Goal: Find specific page/section: Find specific page/section

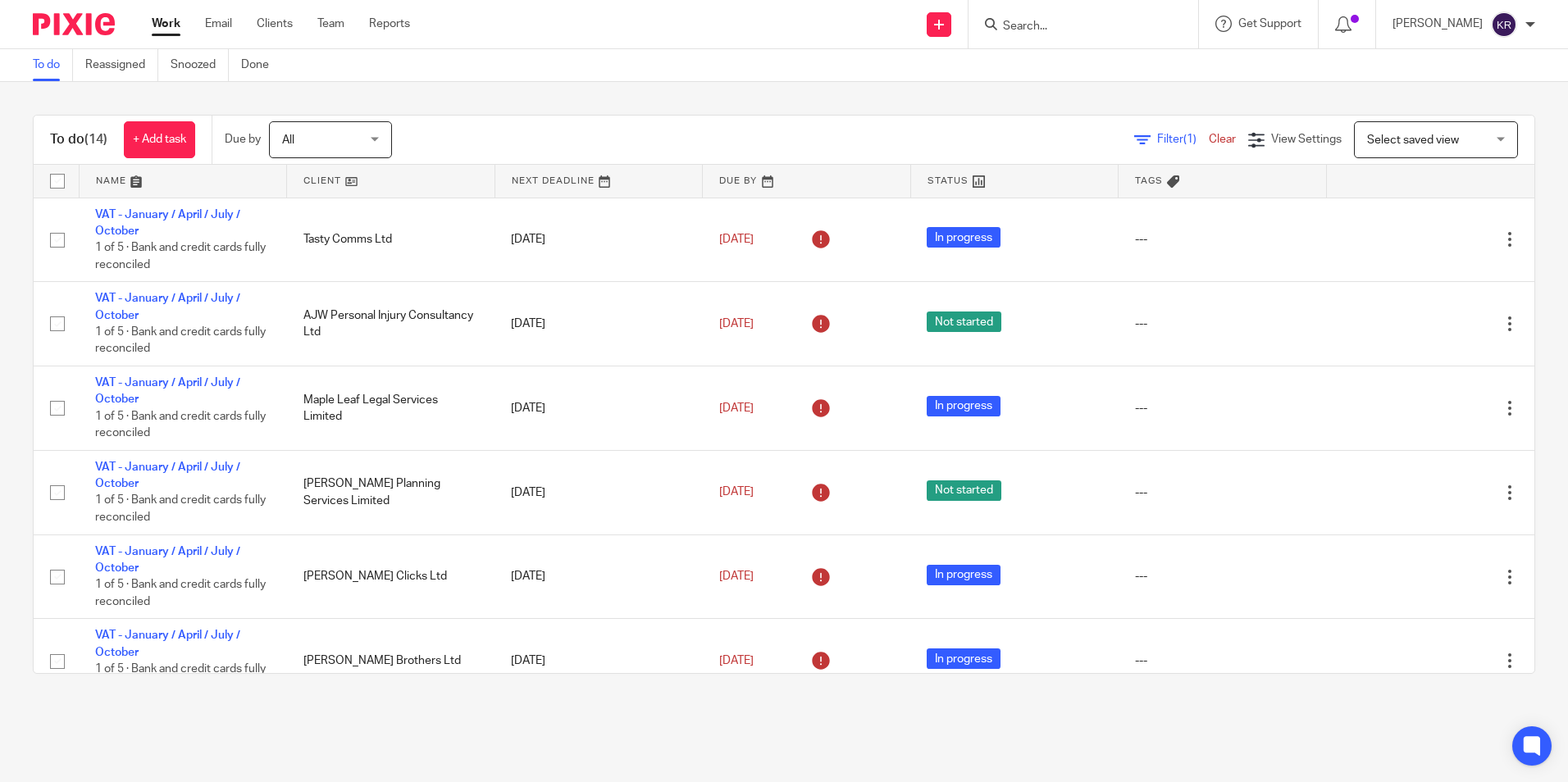
click at [379, 143] on div "All All" at bounding box center [330, 139] width 123 height 37
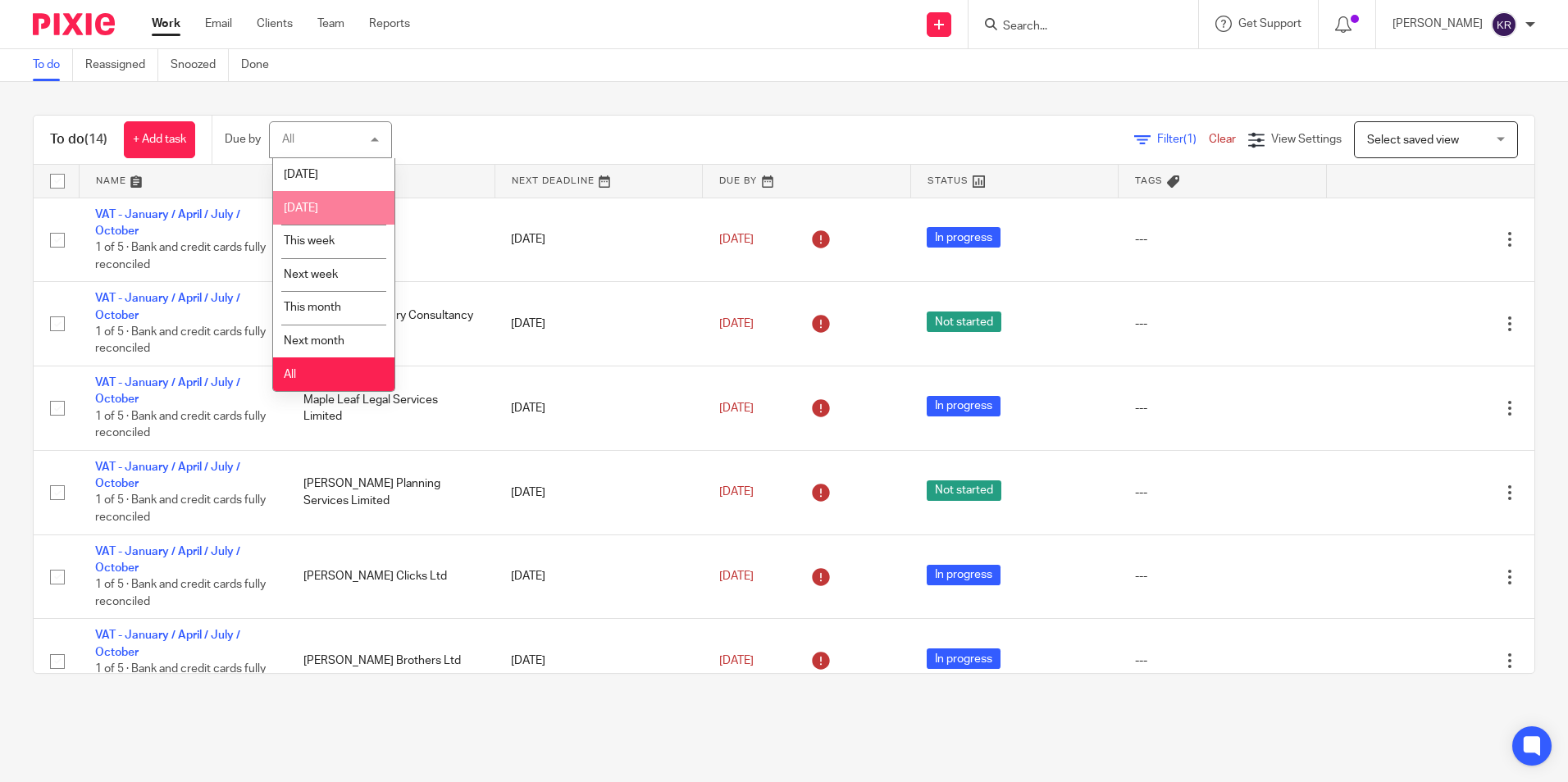
click at [360, 210] on li "[DATE]" at bounding box center [334, 208] width 121 height 34
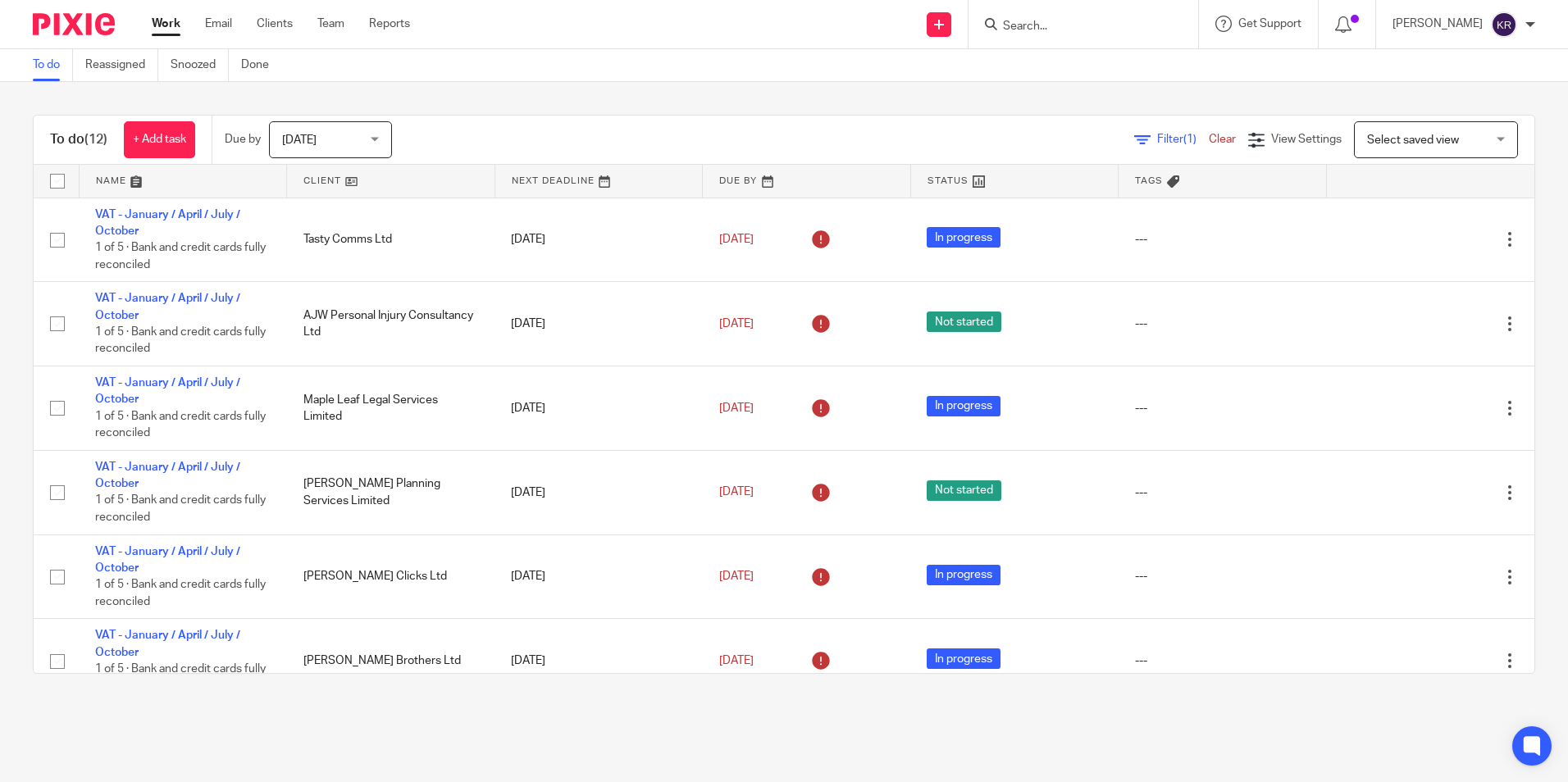
click at [379, 144] on div "[DATE] [DATE]" at bounding box center [330, 139] width 123 height 37
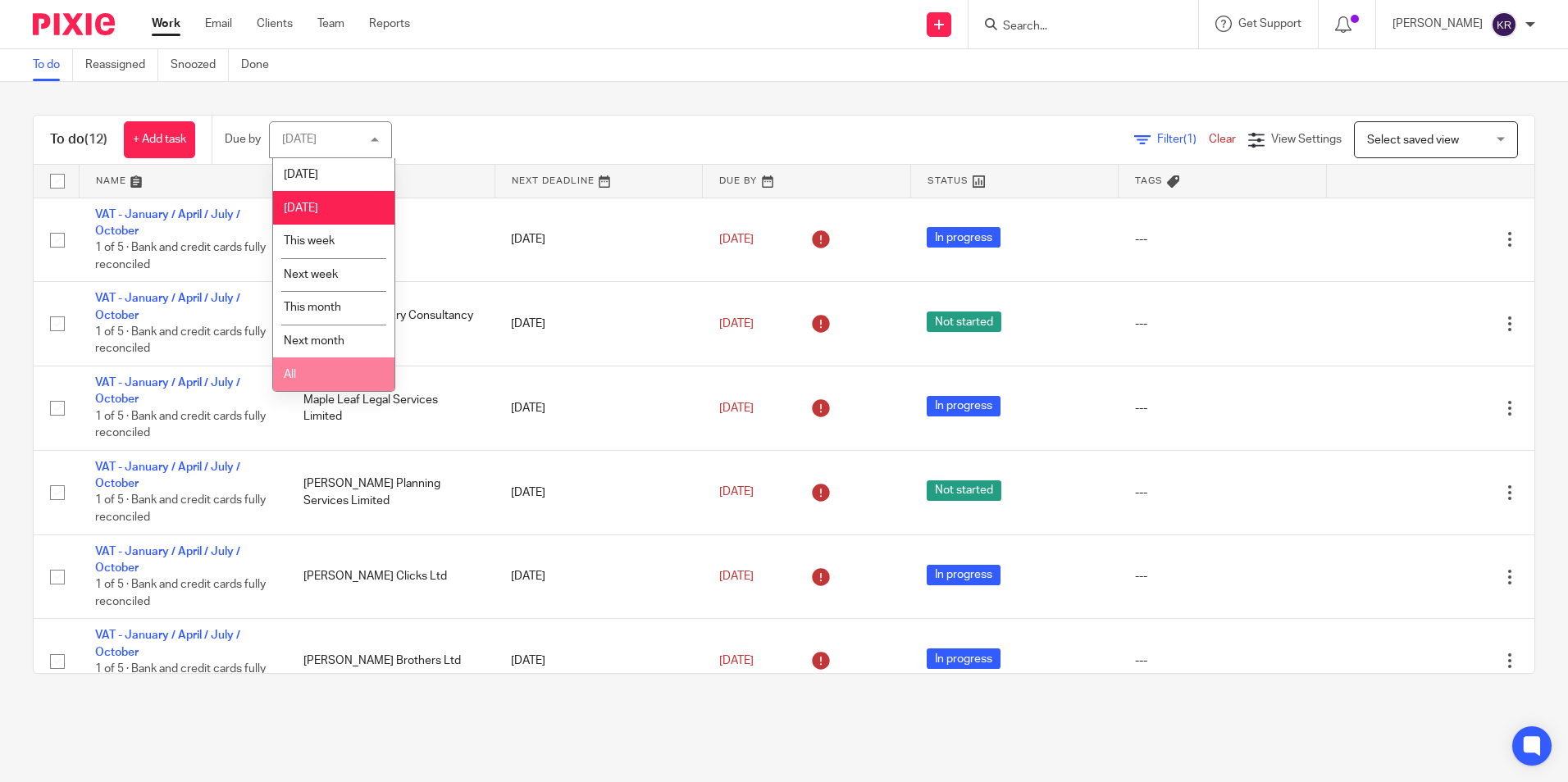
click at [361, 374] on li "All" at bounding box center [334, 374] width 121 height 34
